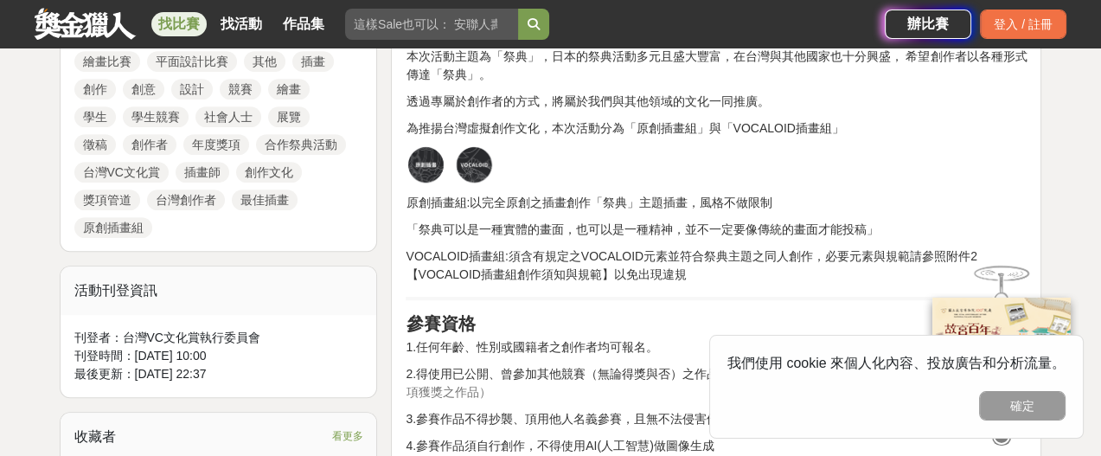
scroll to position [973, 0]
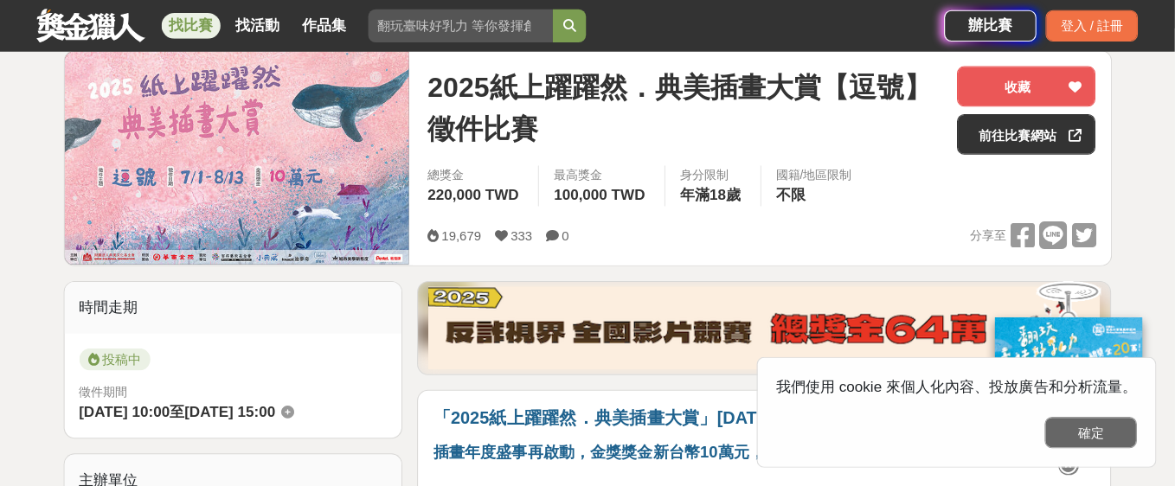
scroll to position [216, 0]
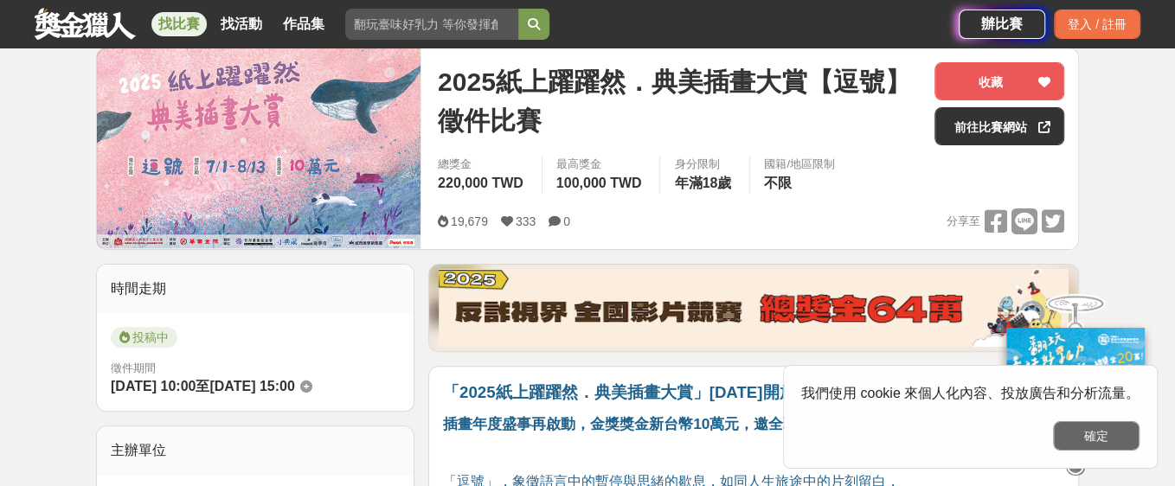
click at [1082, 429] on button "確定" at bounding box center [1096, 435] width 86 height 29
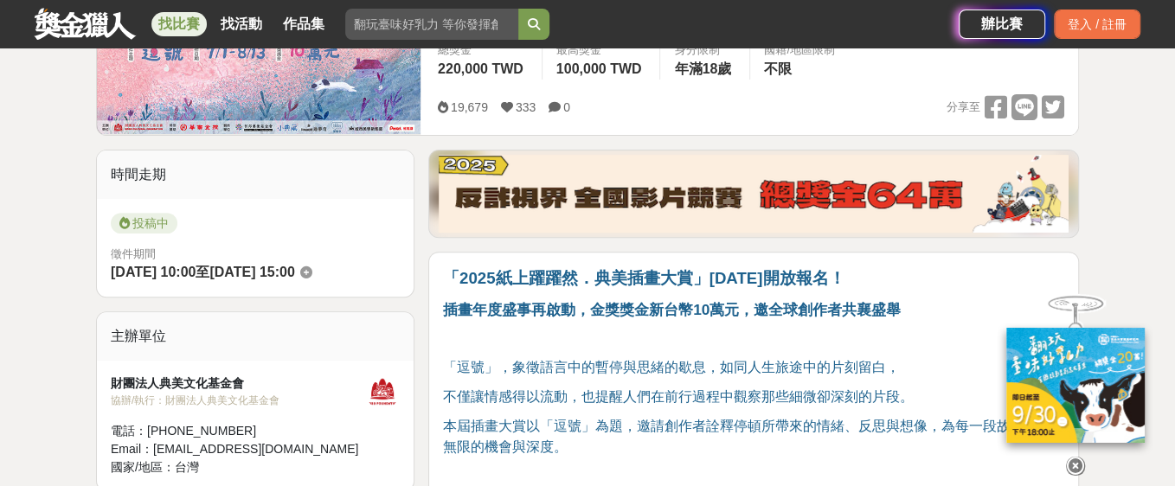
scroll to position [331, 0]
click at [1080, 455] on icon at bounding box center [1075, 466] width 19 height 19
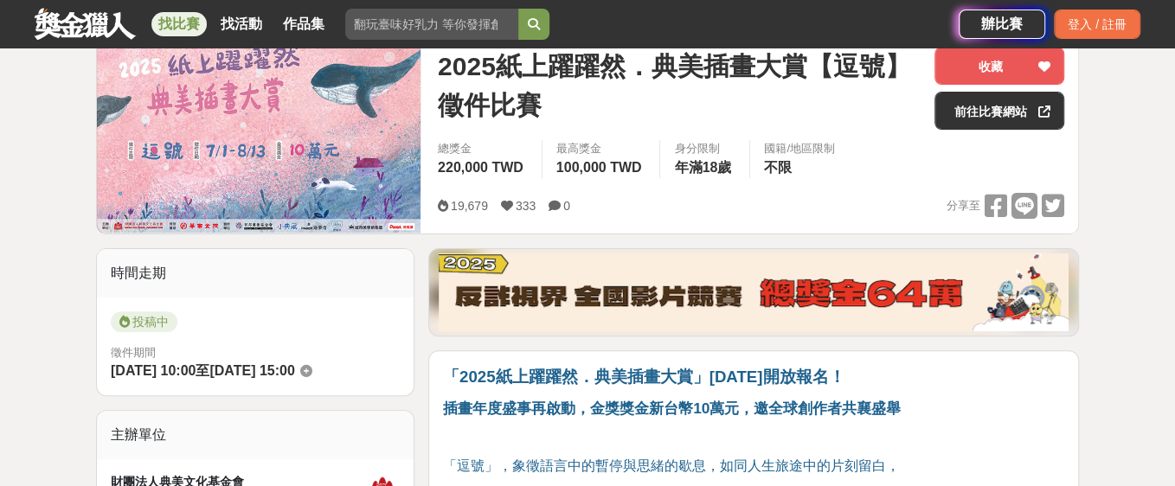
scroll to position [216, 0]
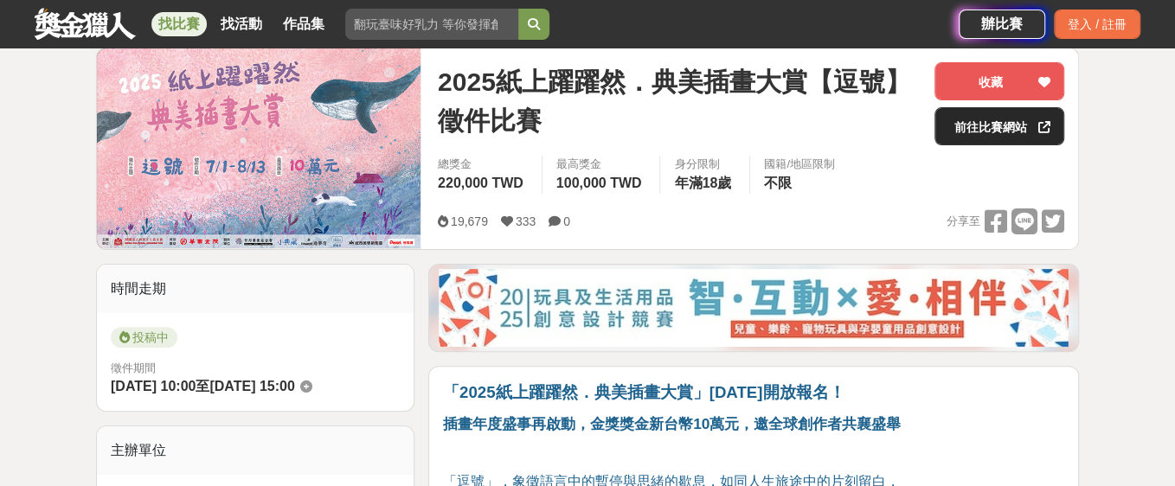
click at [987, 134] on link "前往比賽網站" at bounding box center [999, 126] width 130 height 38
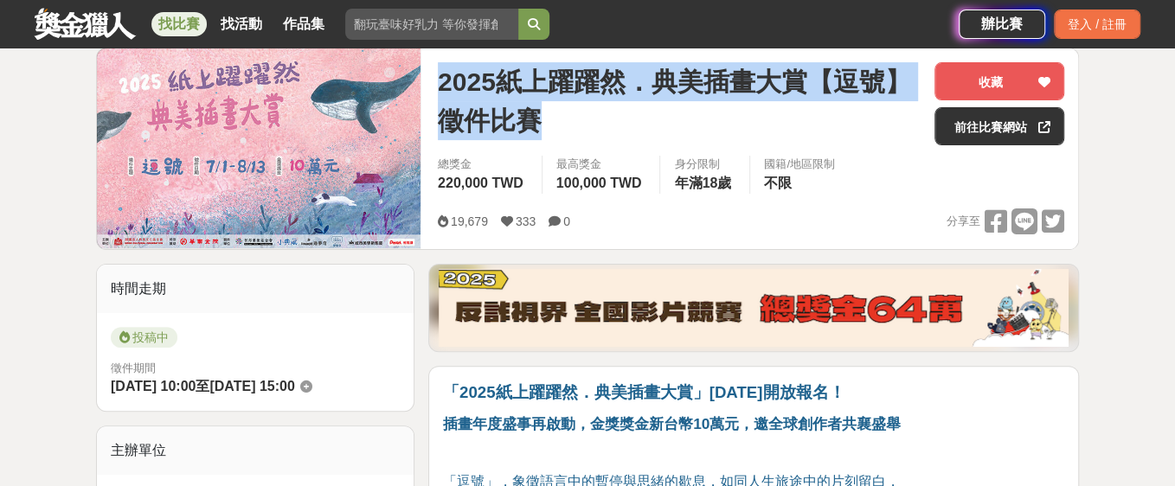
drag, startPoint x: 446, startPoint y: 96, endPoint x: 826, endPoint y: 155, distance: 384.2
click at [826, 140] on span "2025紙上躍躍然．典美插畫大賞【逗號】徵件比賽" at bounding box center [679, 101] width 483 height 78
